Goal: Register for event/course: Register for event/course

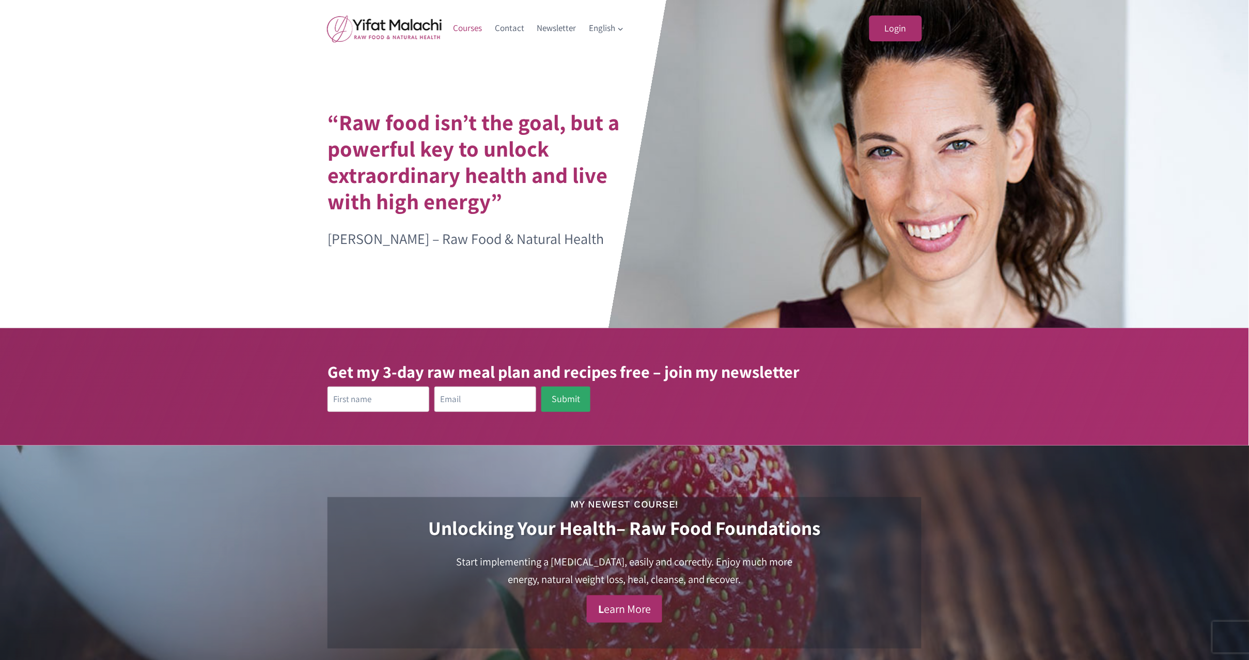
click at [469, 26] on link "Courses" at bounding box center [468, 28] width 42 height 25
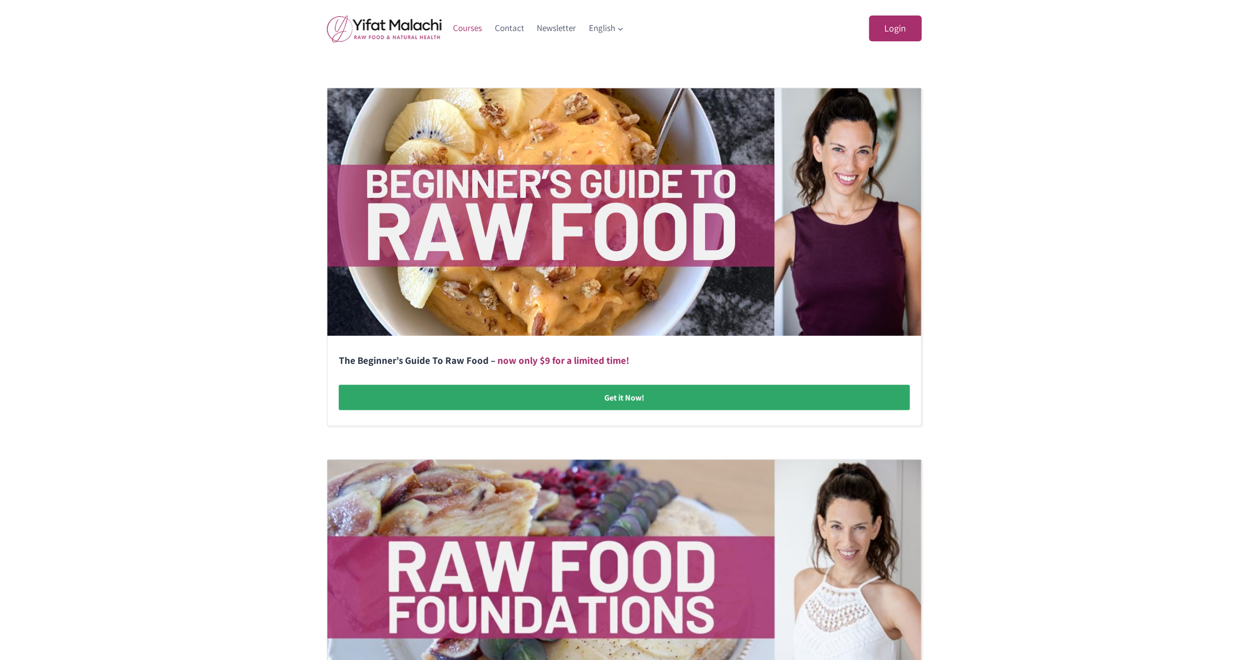
scroll to position [285, 0]
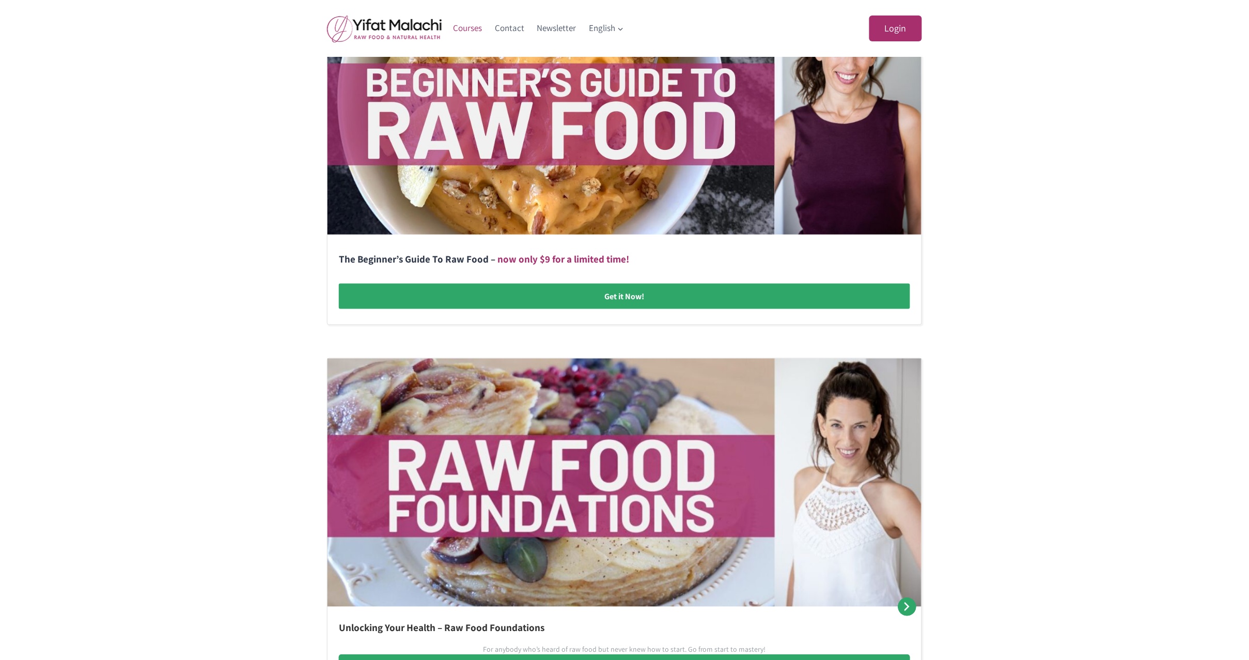
click at [586, 292] on link at bounding box center [624, 155] width 594 height 337
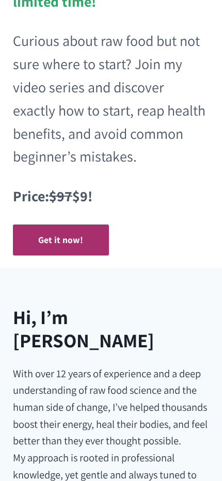
scroll to position [305, 0]
